Goal: Transaction & Acquisition: Purchase product/service

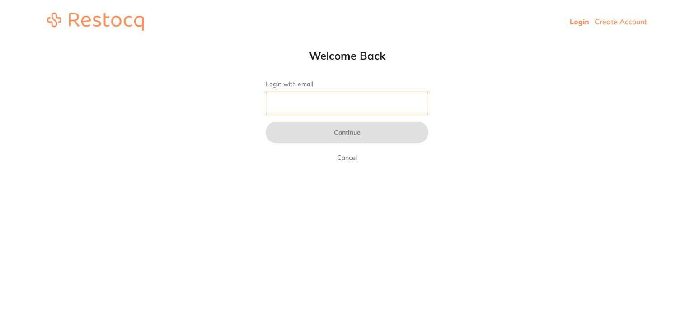
drag, startPoint x: 0, startPoint y: 0, endPoint x: 343, endPoint y: 108, distance: 360.2
click at [343, 108] on input "Login with email" at bounding box center [347, 104] width 163 height 24
type input "[PERSON_NAME][EMAIL_ADDRESS][DOMAIN_NAME]"
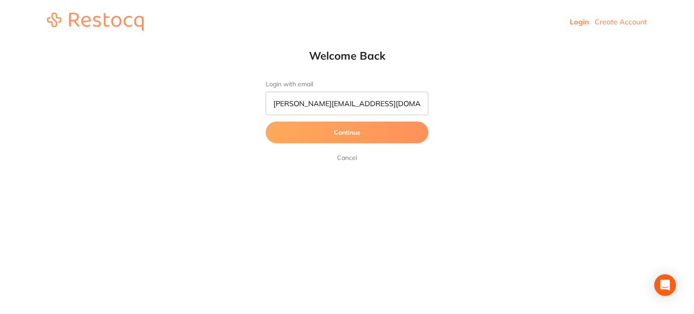
click at [347, 133] on button "Continue" at bounding box center [347, 133] width 163 height 22
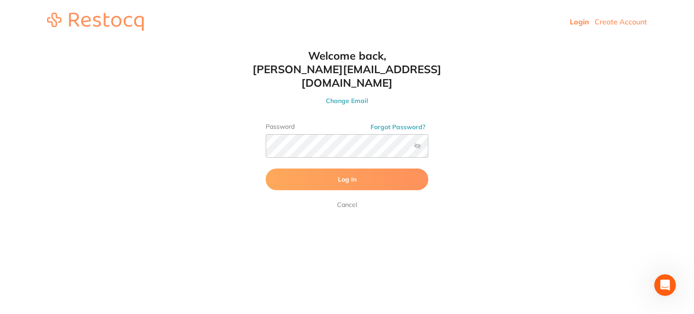
click at [336, 169] on button "Log In" at bounding box center [347, 180] width 163 height 22
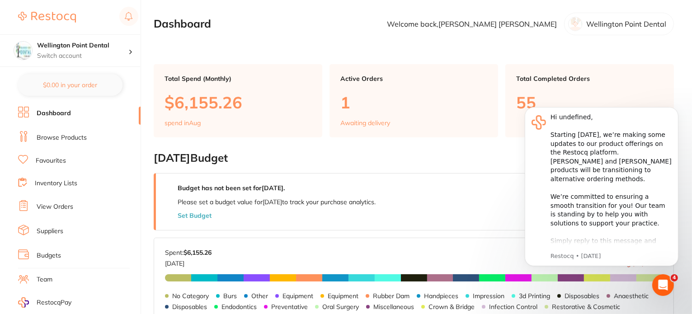
click at [61, 137] on link "Browse Products" at bounding box center [62, 137] width 50 height 9
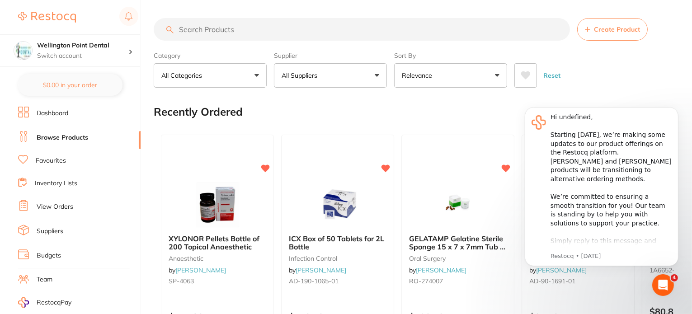
click at [54, 160] on link "Favourites" at bounding box center [51, 160] width 30 height 9
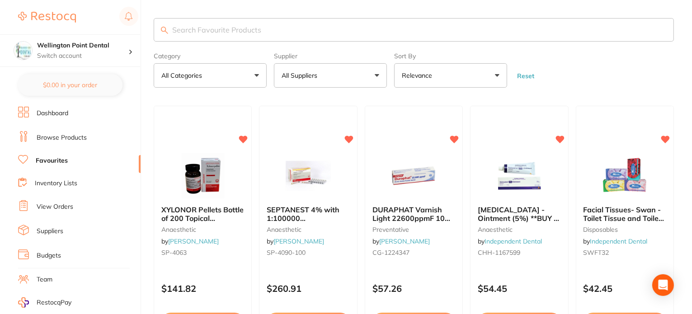
click at [242, 29] on input "search" at bounding box center [414, 30] width 520 height 24
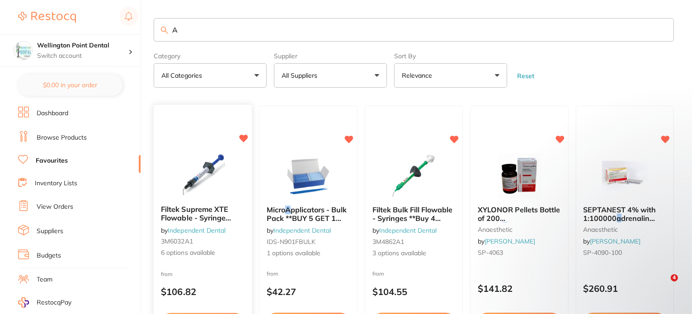
type input "A"
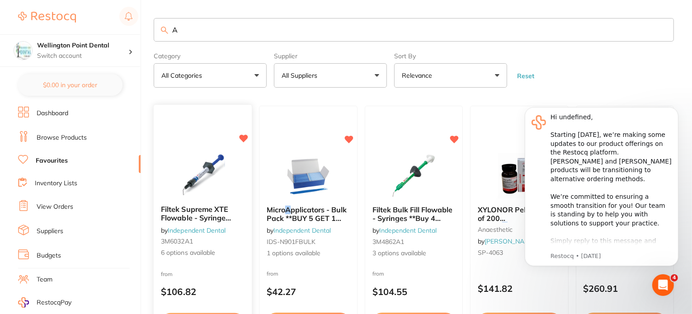
click at [195, 230] on link "Independent Dental" at bounding box center [197, 230] width 58 height 8
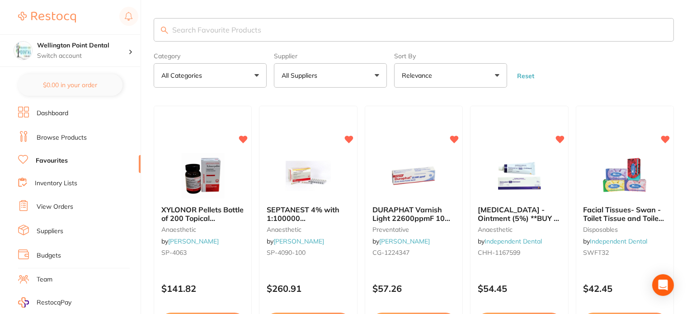
click at [207, 29] on input "search" at bounding box center [414, 30] width 520 height 24
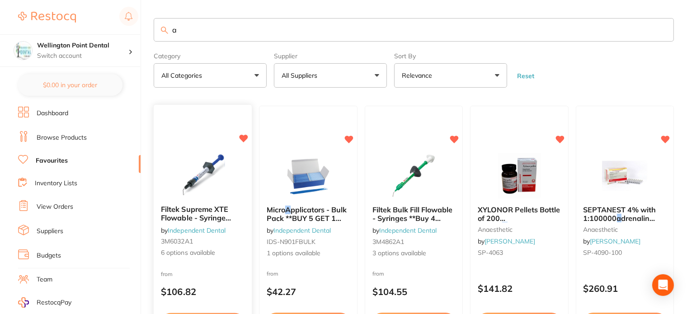
type input "a"
click at [189, 253] on span "6 options available" at bounding box center [203, 253] width 84 height 9
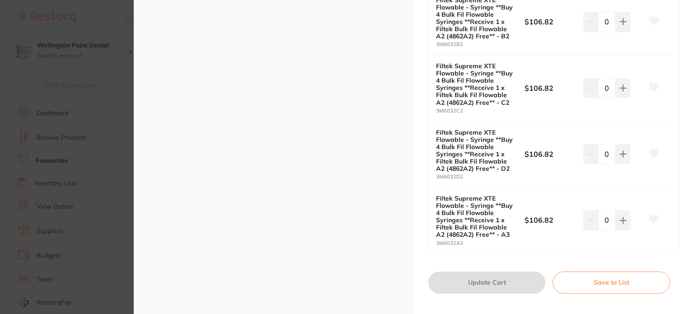
scroll to position [497, 0]
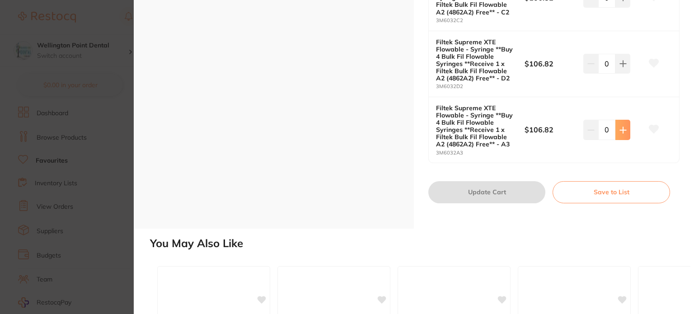
click at [621, 130] on icon at bounding box center [623, 130] width 6 height 6
type input "1"
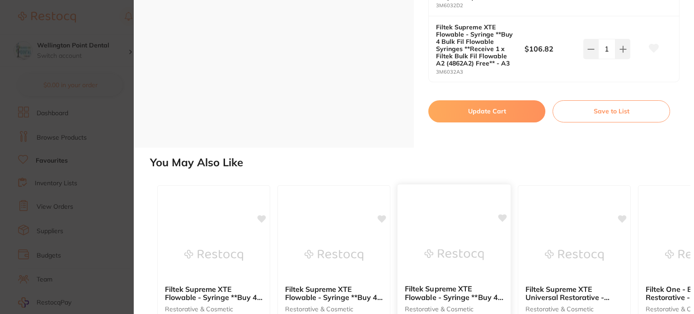
scroll to position [633, 0]
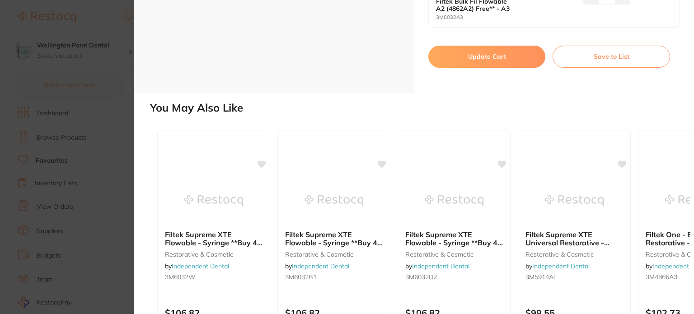
click at [490, 58] on button "Update Cart" at bounding box center [486, 57] width 117 height 22
checkbox input "false"
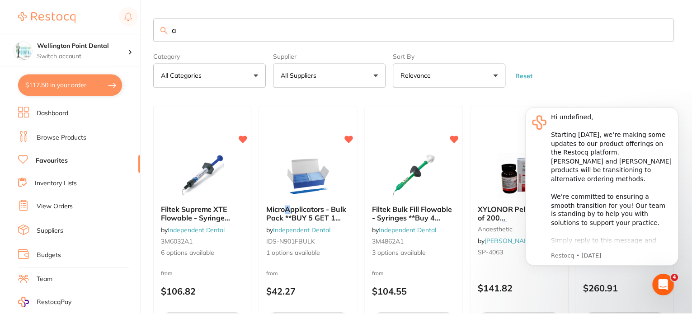
scroll to position [9, 0]
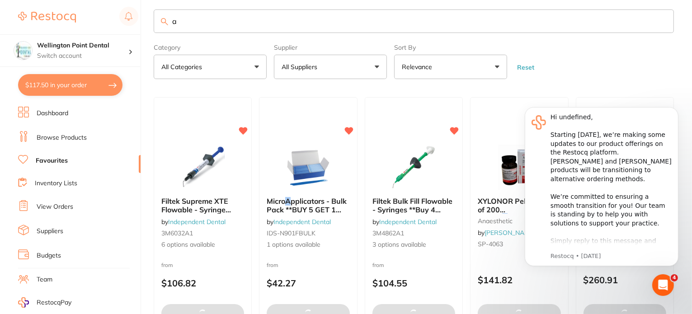
type textarea "hi Kym with the bye 1 get 1 free and I please get bur M31 856-016 Fine."
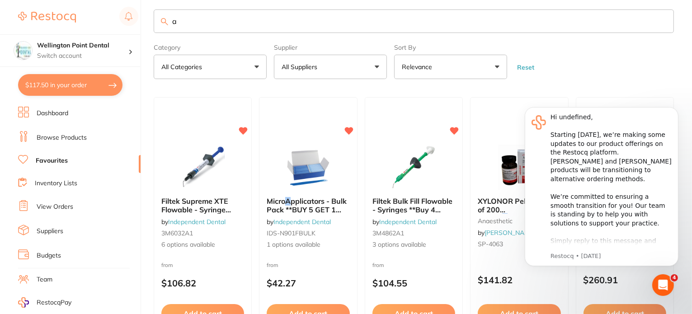
scroll to position [0, 0]
click at [677, 108] on icon "Dismiss notification" at bounding box center [675, 109] width 5 height 5
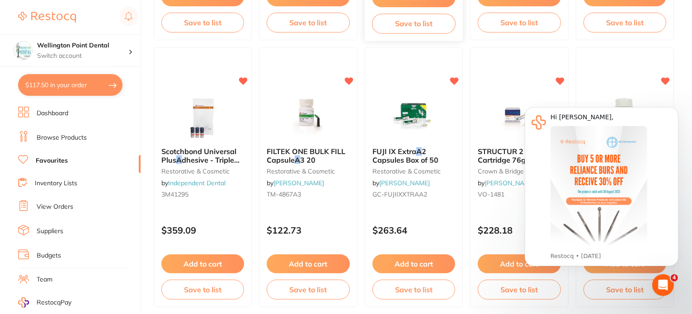
scroll to position [370, 0]
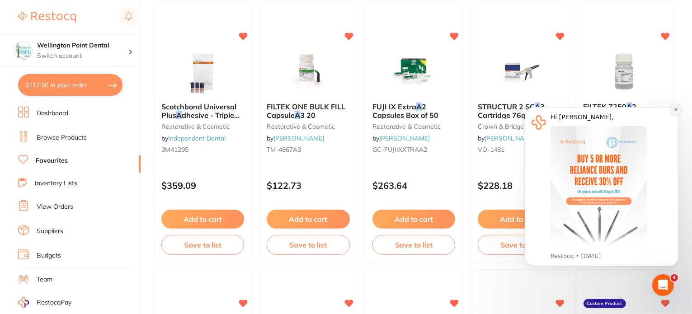
click at [676, 109] on icon "Dismiss notification" at bounding box center [675, 109] width 5 height 5
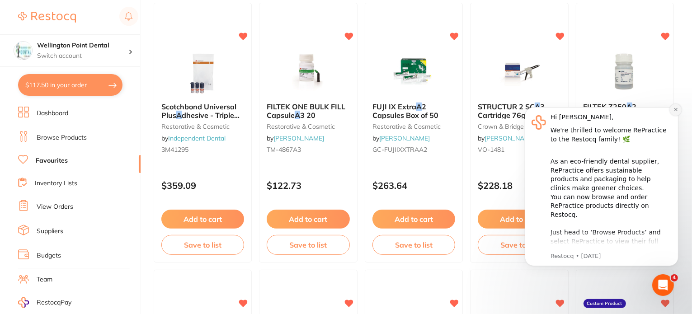
click at [676, 108] on icon "Dismiss notification" at bounding box center [674, 109] width 3 height 3
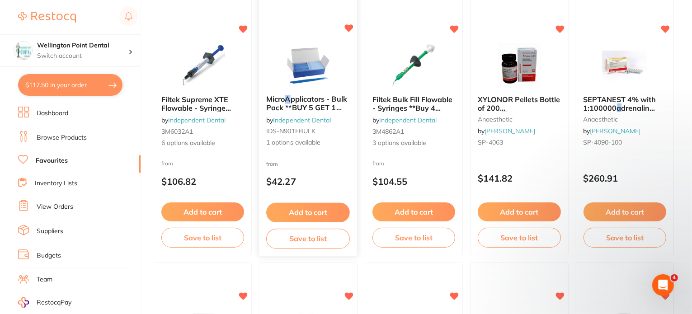
scroll to position [0, 0]
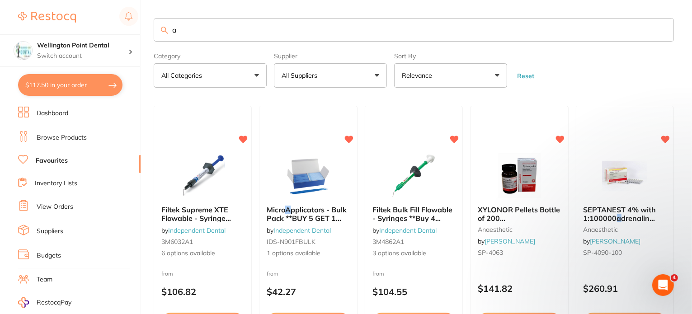
click at [193, 32] on input "a" at bounding box center [414, 30] width 520 height 24
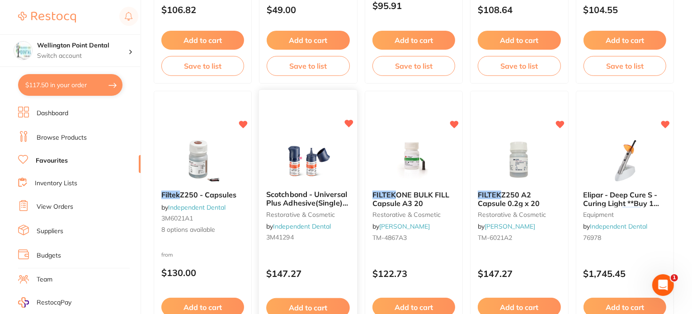
scroll to position [316, 0]
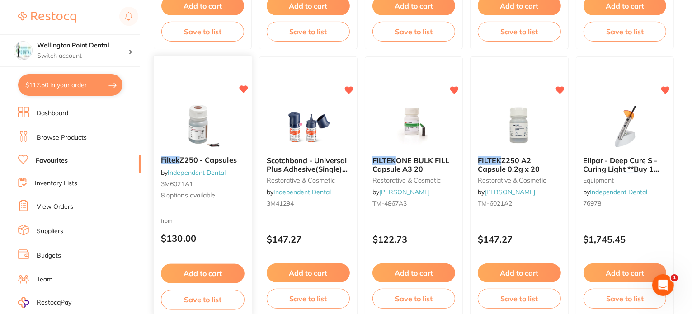
type input "filtek"
click at [192, 196] on span "8 options available" at bounding box center [203, 195] width 84 height 9
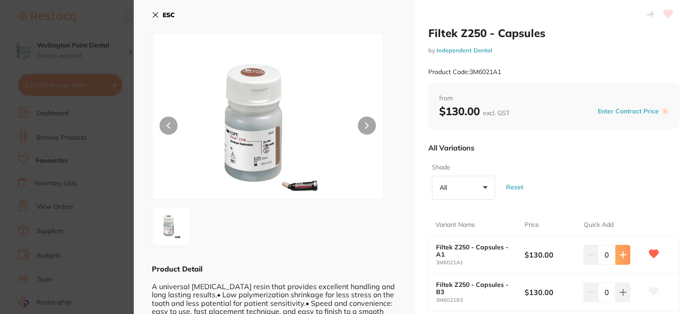
click at [624, 254] on icon at bounding box center [623, 255] width 6 height 6
type input "1"
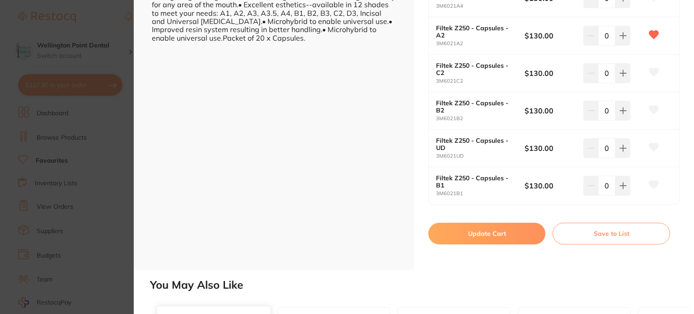
scroll to position [452, 0]
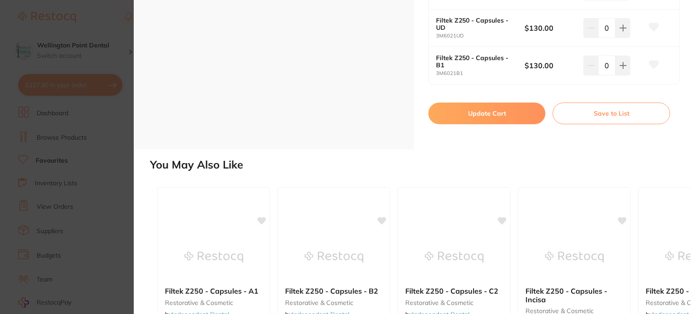
click at [472, 109] on button "Update Cart" at bounding box center [486, 114] width 117 height 22
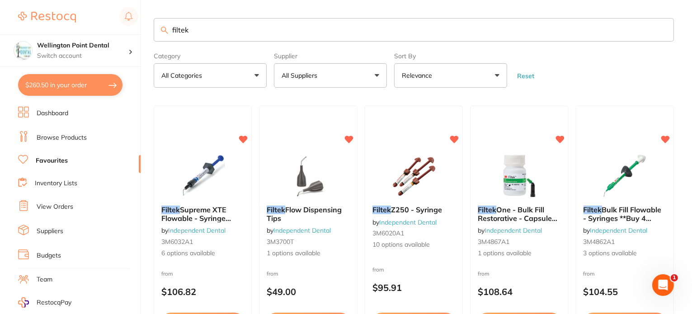
click at [54, 134] on link "Browse Products" at bounding box center [62, 137] width 50 height 9
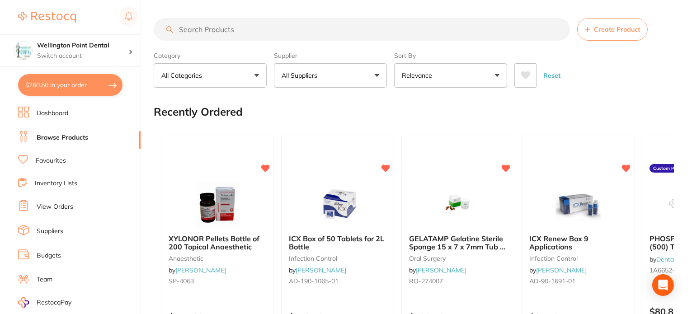
click at [208, 31] on input "search" at bounding box center [362, 29] width 416 height 23
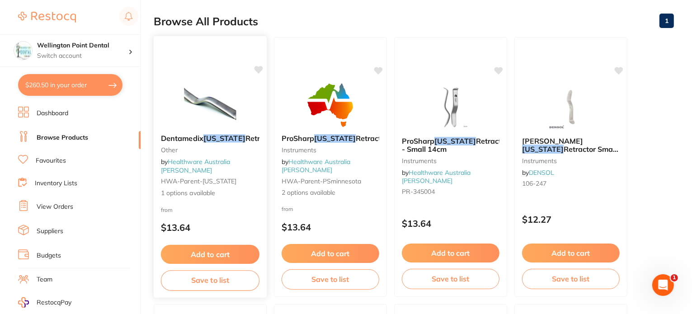
scroll to position [136, 0]
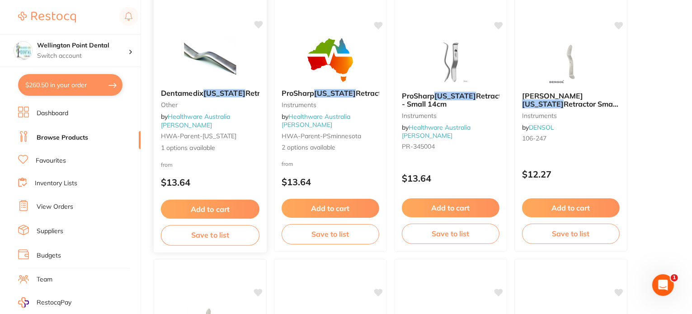
type input "[US_STATE]"
click at [219, 204] on button "Add to cart" at bounding box center [210, 209] width 99 height 19
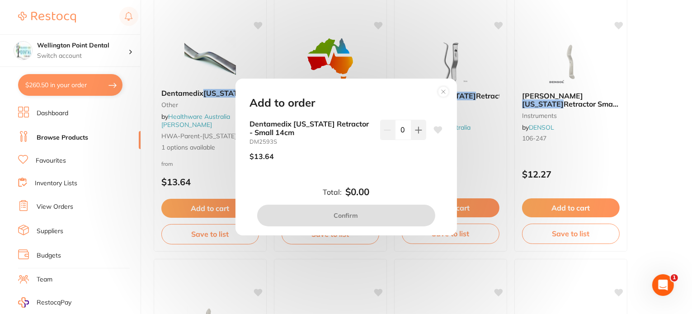
scroll to position [0, 0]
click at [417, 131] on icon at bounding box center [418, 130] width 7 height 7
type input "1"
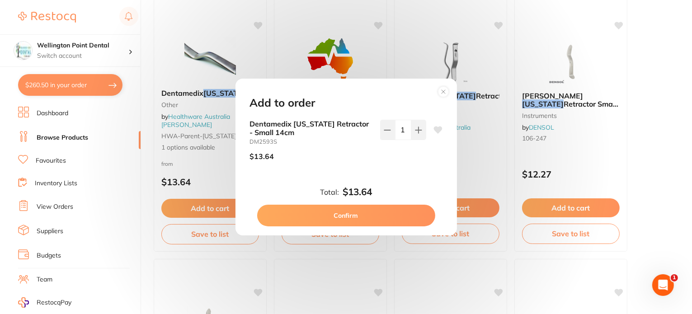
drag, startPoint x: 318, startPoint y: 216, endPoint x: 138, endPoint y: 312, distance: 203.8
click at [317, 216] on button "Confirm" at bounding box center [346, 216] width 178 height 22
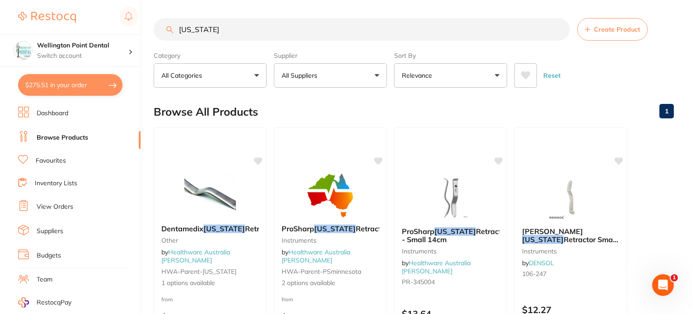
drag, startPoint x: 234, startPoint y: 30, endPoint x: 172, endPoint y: 30, distance: 61.5
click at [172, 30] on div "[US_STATE] Create Product" at bounding box center [414, 29] width 520 height 23
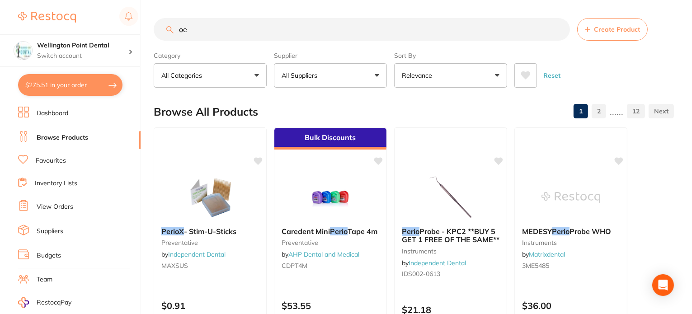
type input "o"
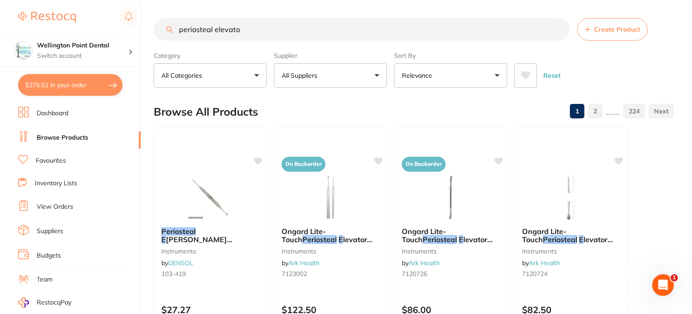
type input "periosteal elevator"
drag, startPoint x: 235, startPoint y: 28, endPoint x: 139, endPoint y: 21, distance: 96.1
click at [139, 21] on div "$275.51 Wellington Point Dental Switch account Wellington Point Dental The Dent…" at bounding box center [346, 157] width 692 height 314
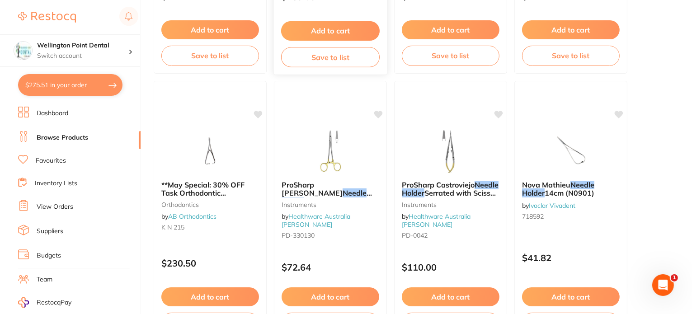
scroll to position [904, 0]
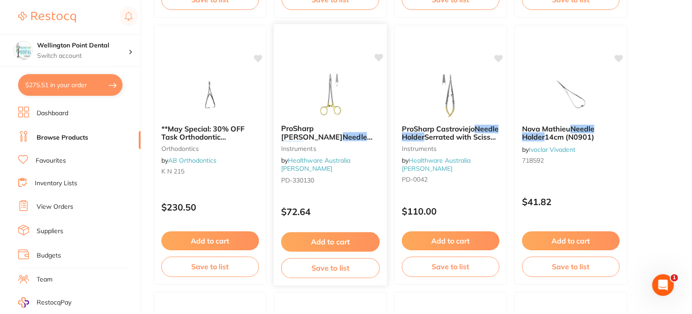
type input "needle holder"
click at [332, 93] on img at bounding box center [330, 94] width 59 height 46
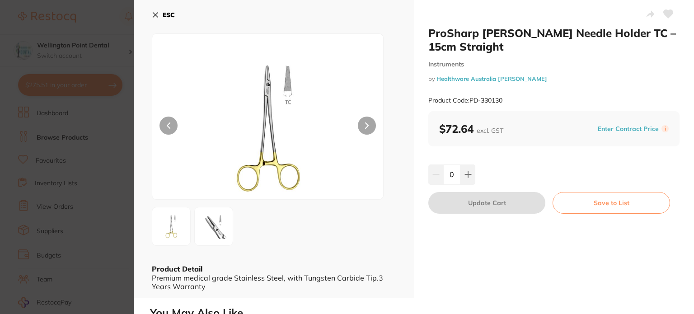
click at [155, 15] on icon at bounding box center [155, 14] width 7 height 7
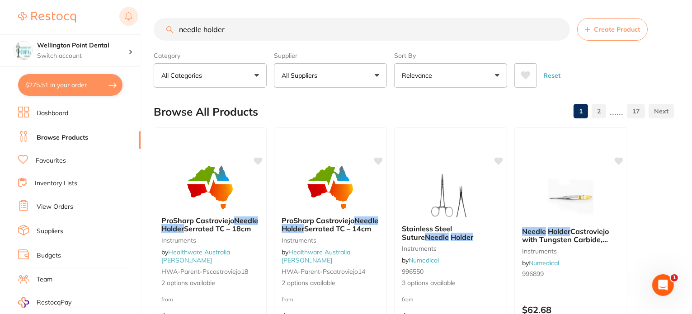
drag, startPoint x: 228, startPoint y: 31, endPoint x: 133, endPoint y: 26, distance: 95.5
click at [130, 31] on div "$275.51 Wellington Point Dental Switch account Wellington Point Dental The Dent…" at bounding box center [346, 157] width 692 height 314
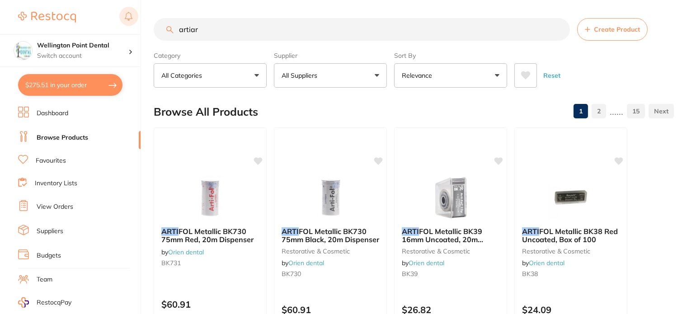
type input "artiary"
